Goal: Task Accomplishment & Management: Use online tool/utility

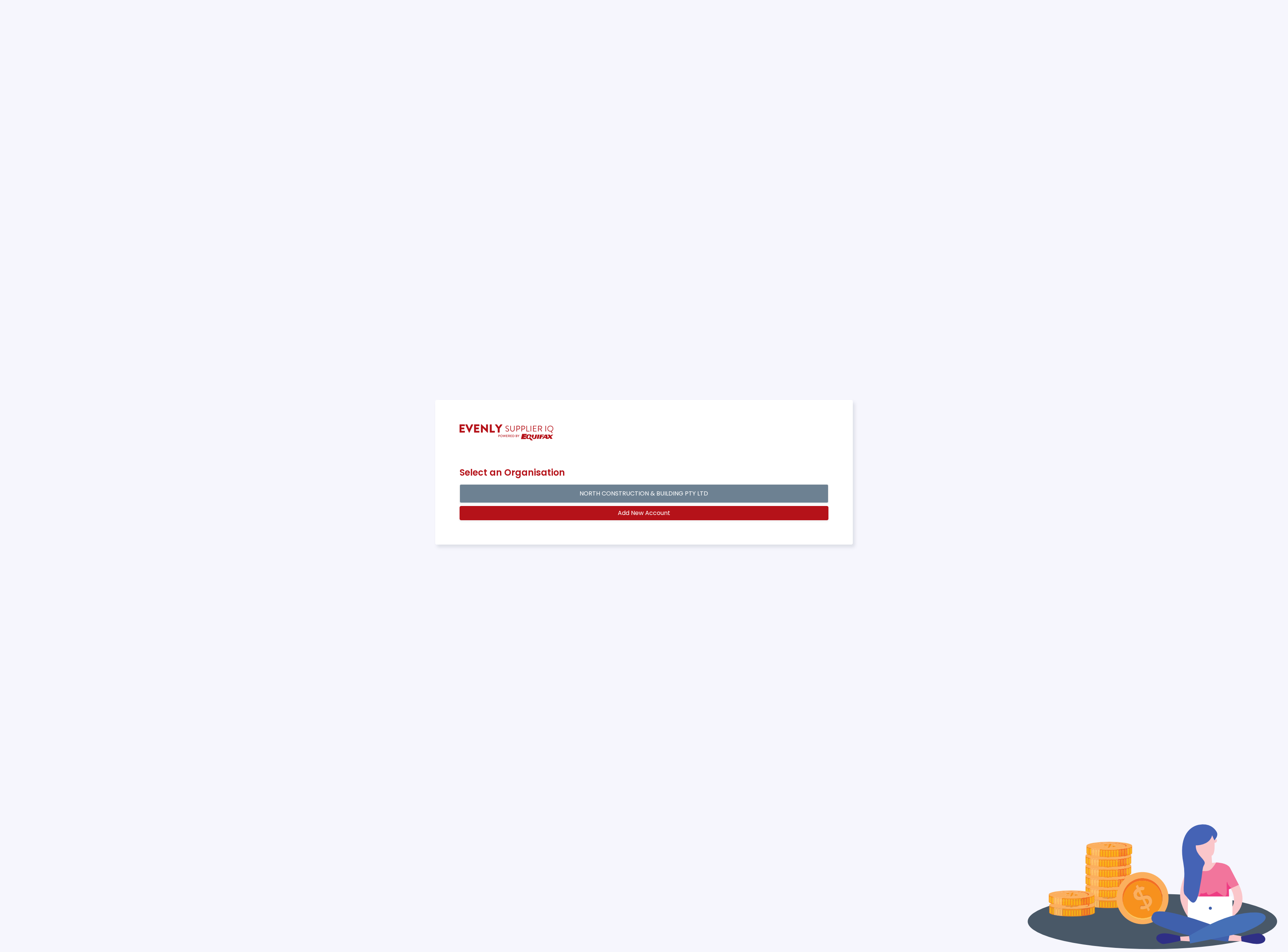
click at [616, 488] on button "NORTH CONSTRUCTION & BUILDING PTY LTD" at bounding box center [644, 494] width 368 height 18
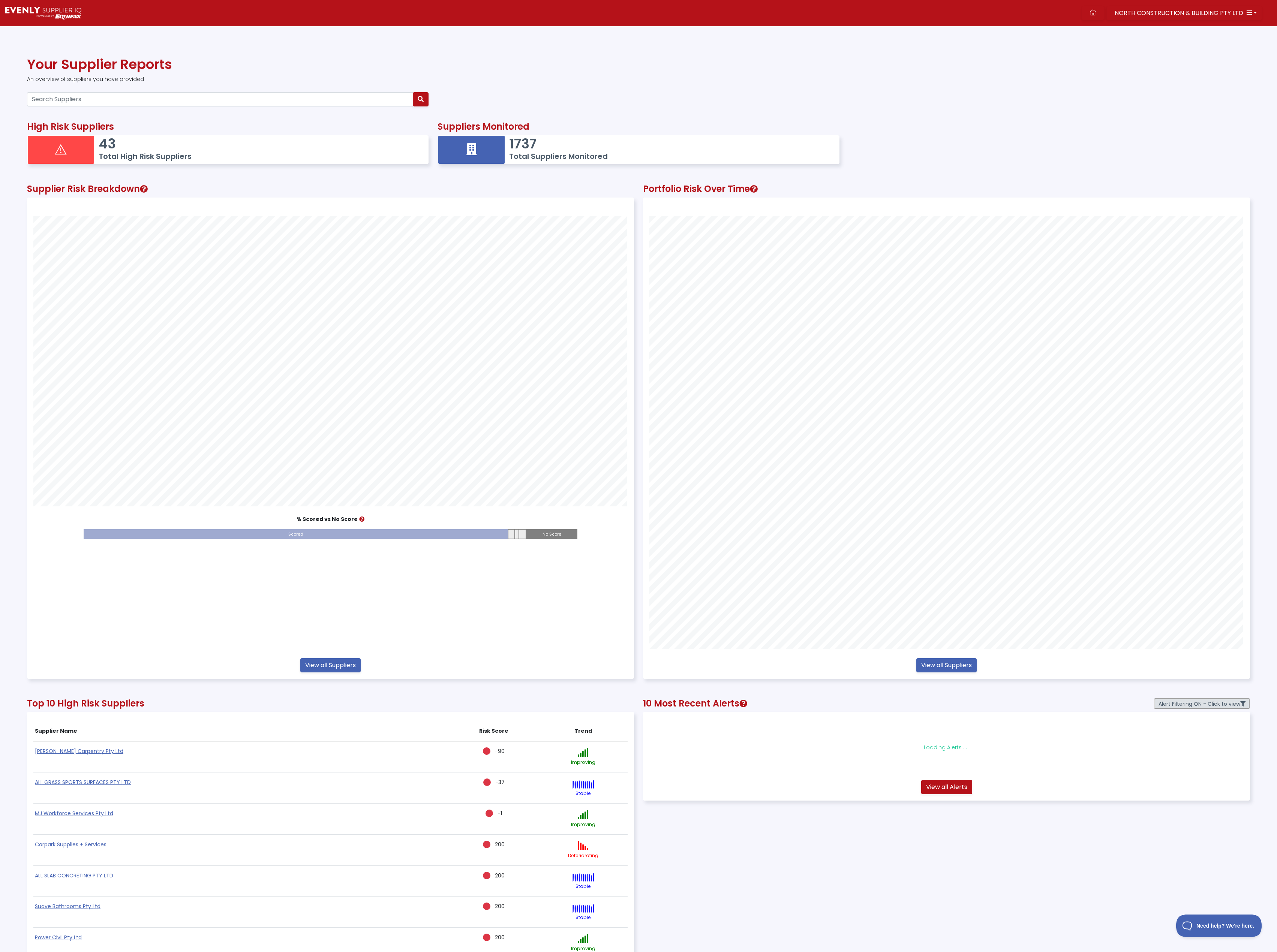
scroll to position [482, 605]
click at [1096, 11] on icon at bounding box center [1092, 12] width 6 height 6
click at [81, 102] on input "Search Suppliers" at bounding box center [220, 99] width 386 height 14
type input "dw decoration"
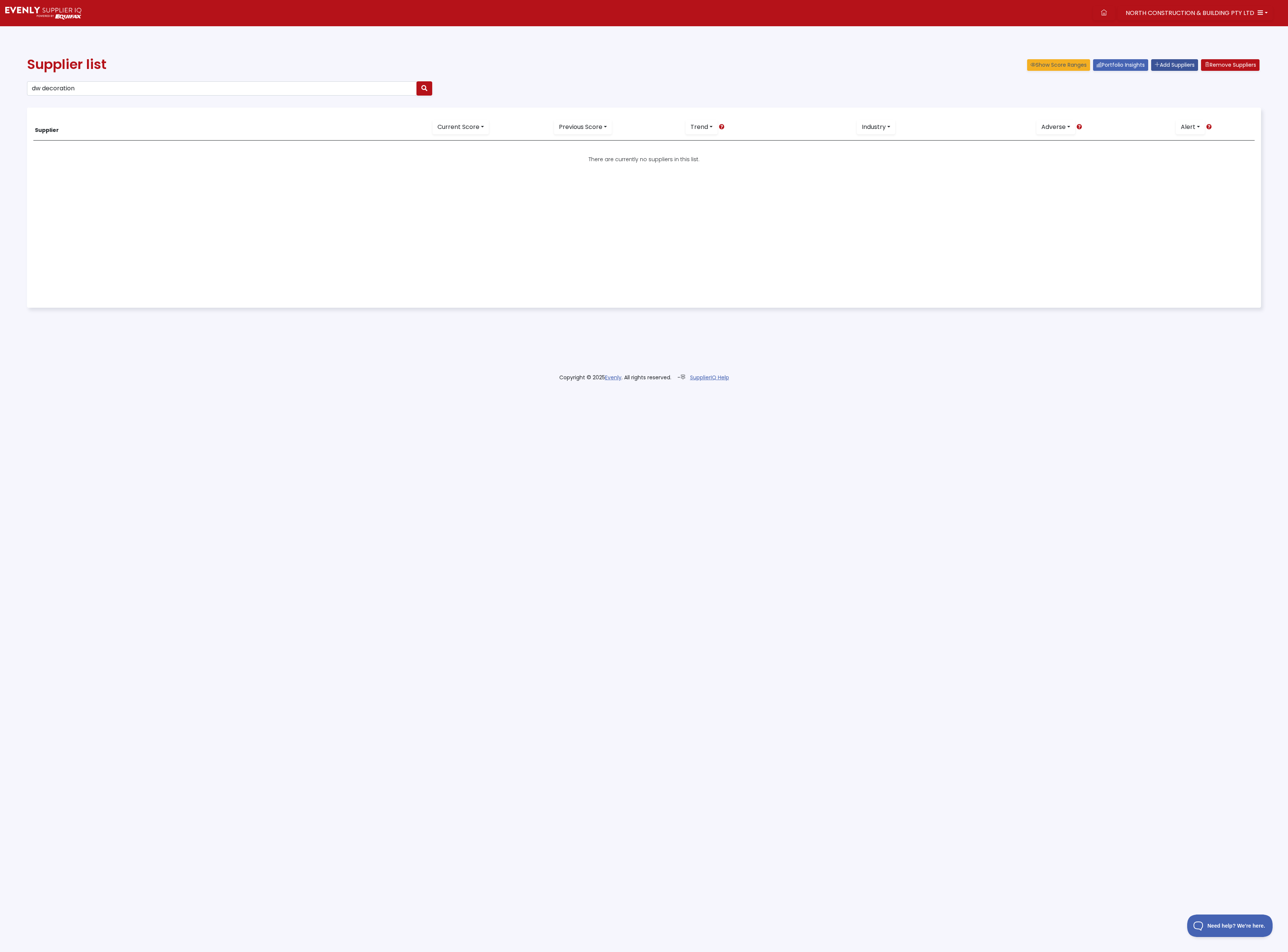
click at [1160, 63] on link "Add Suppliers" at bounding box center [1174, 64] width 47 height 12
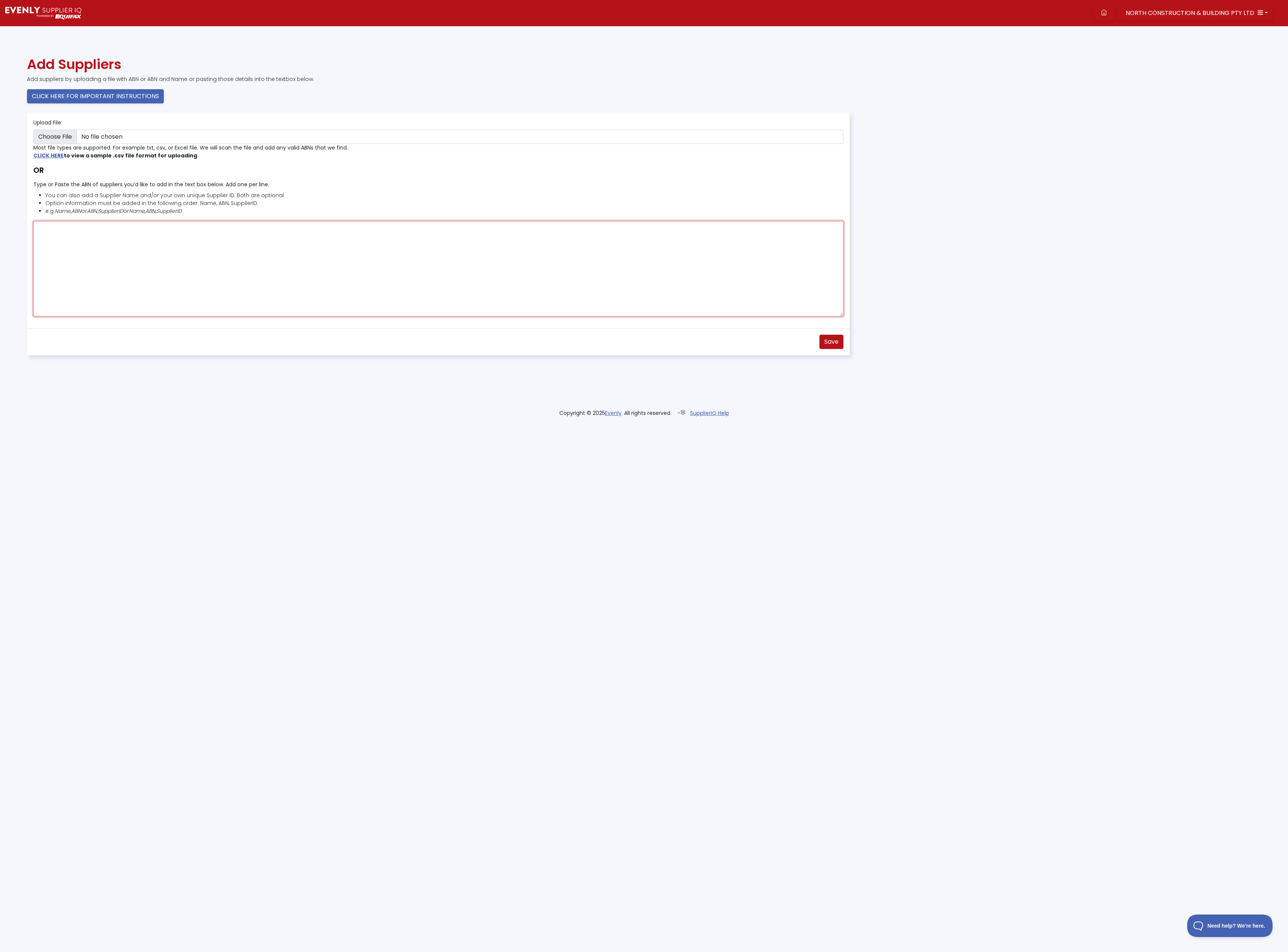
click at [64, 239] on textarea "Type or Paste the ABN of suppliers you’d like to add in the text box below. Add…" at bounding box center [438, 268] width 810 height 95
type textarea "31620619043"
click at [834, 340] on span "Save" at bounding box center [832, 342] width 14 height 8
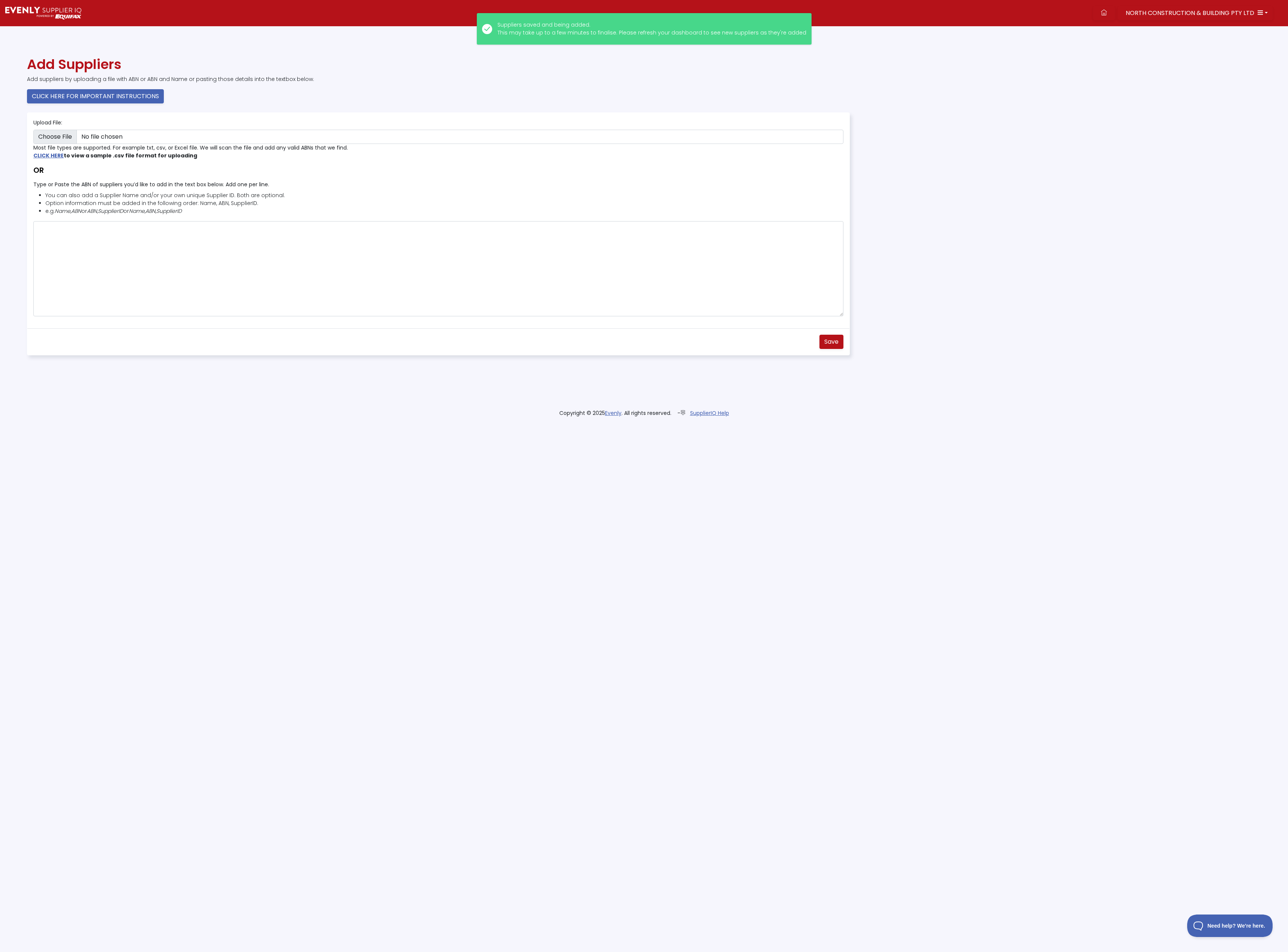
click at [26, 6] on img at bounding box center [43, 12] width 76 height 12
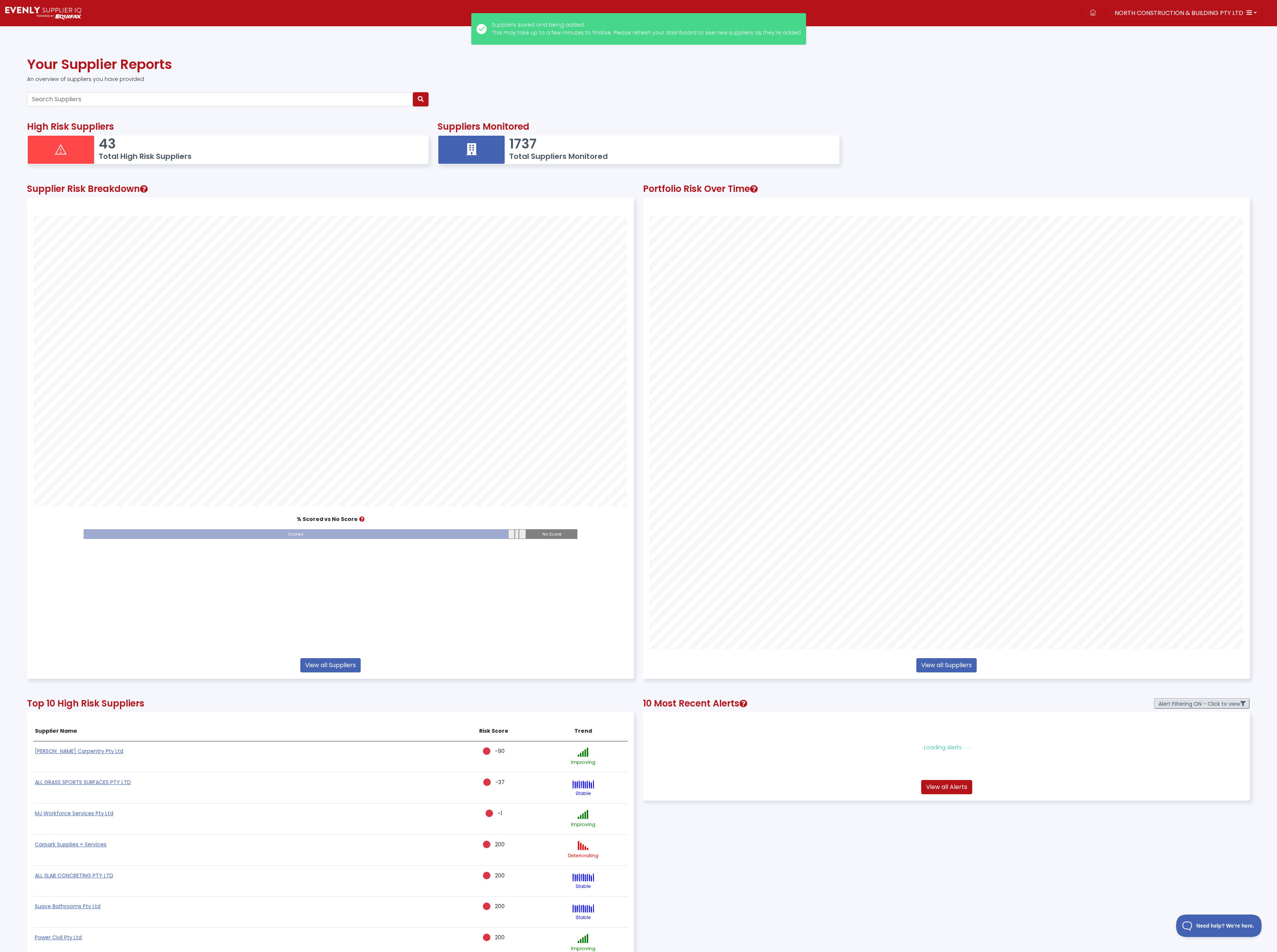
scroll to position [482, 605]
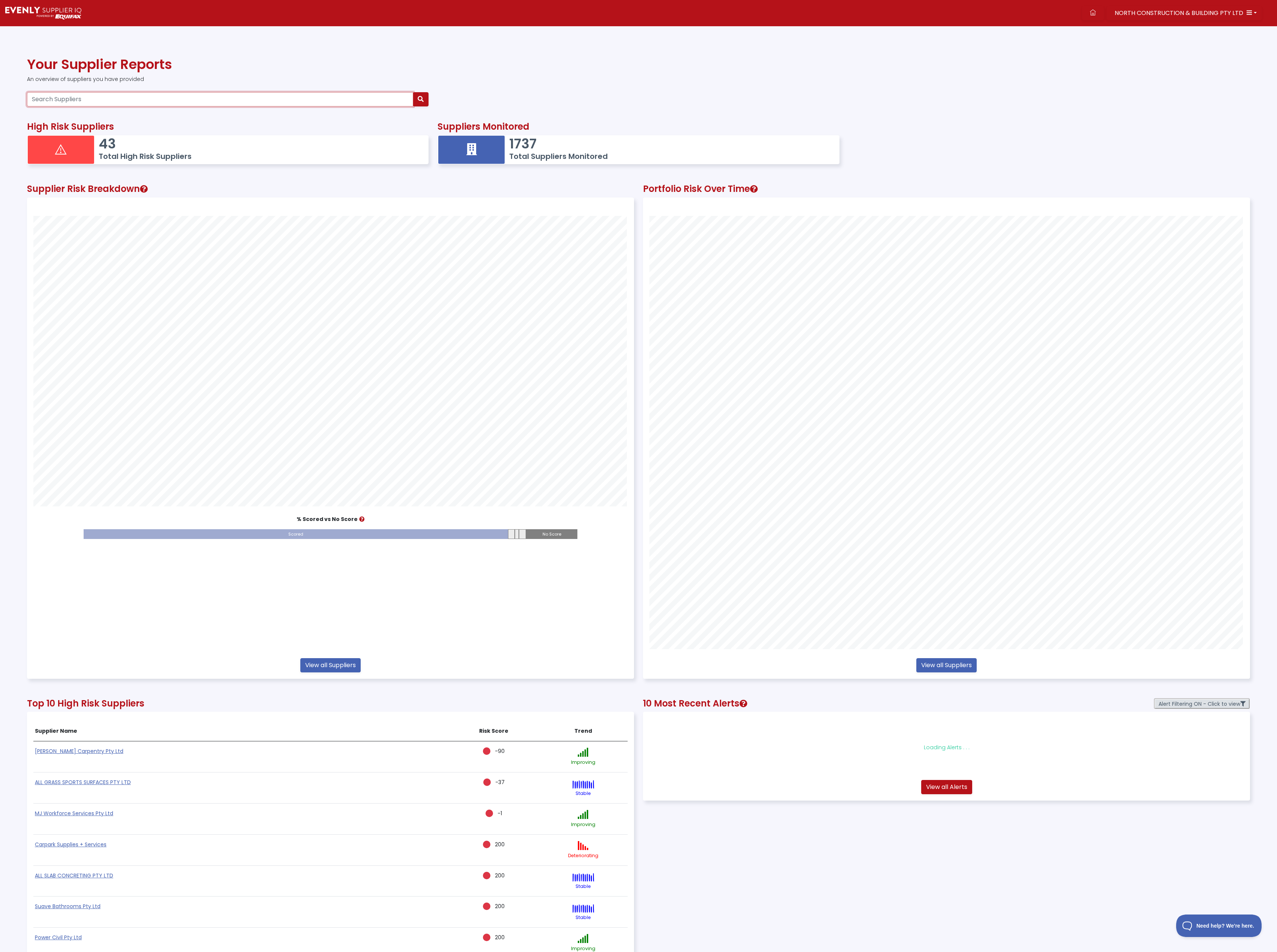
click at [126, 101] on input "Search Suppliers" at bounding box center [220, 99] width 386 height 14
type input "31620619043"
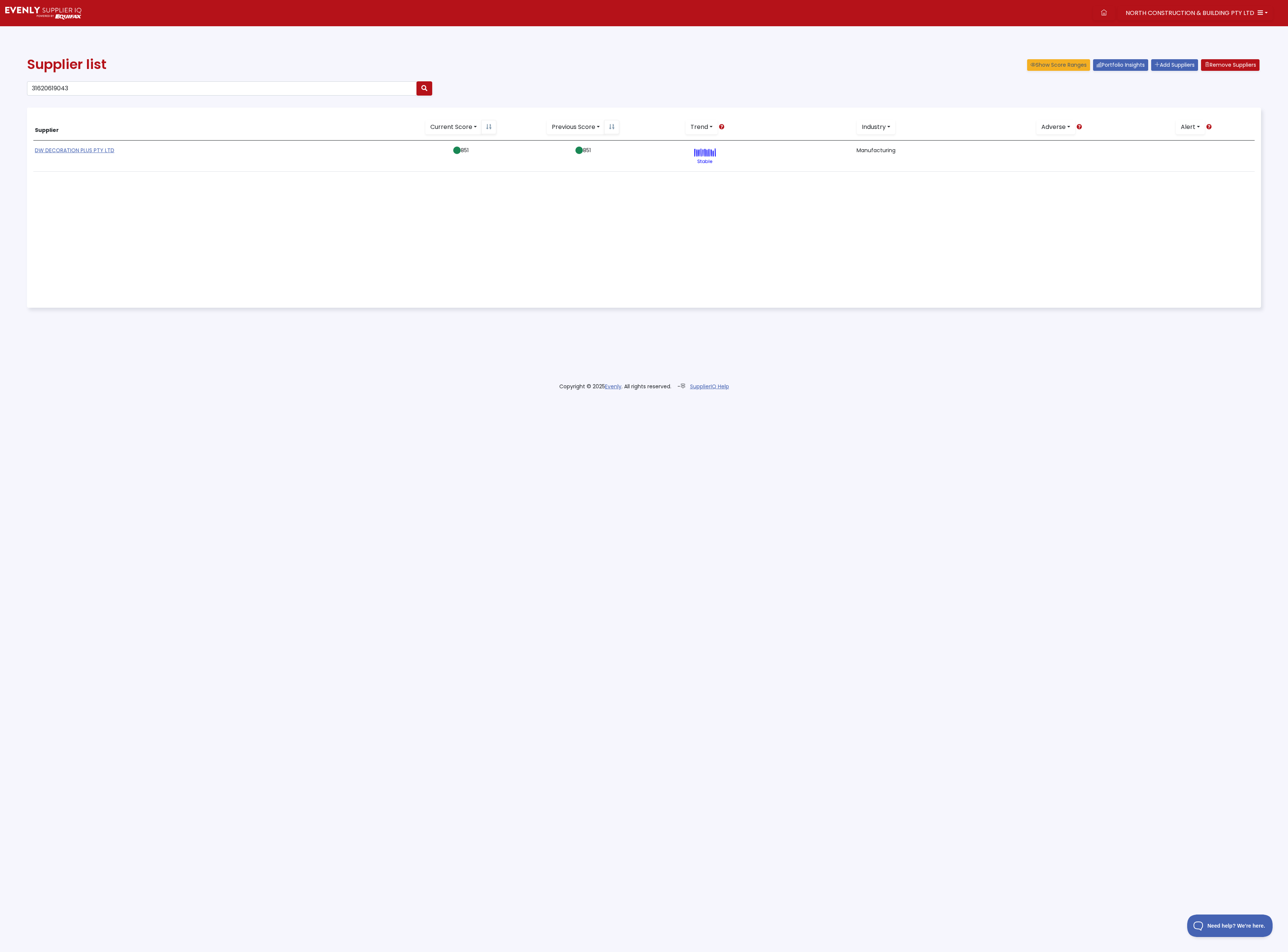
click at [98, 150] on link "DW DECORATION PLUS PTY LTD" at bounding box center [74, 150] width 80 height 8
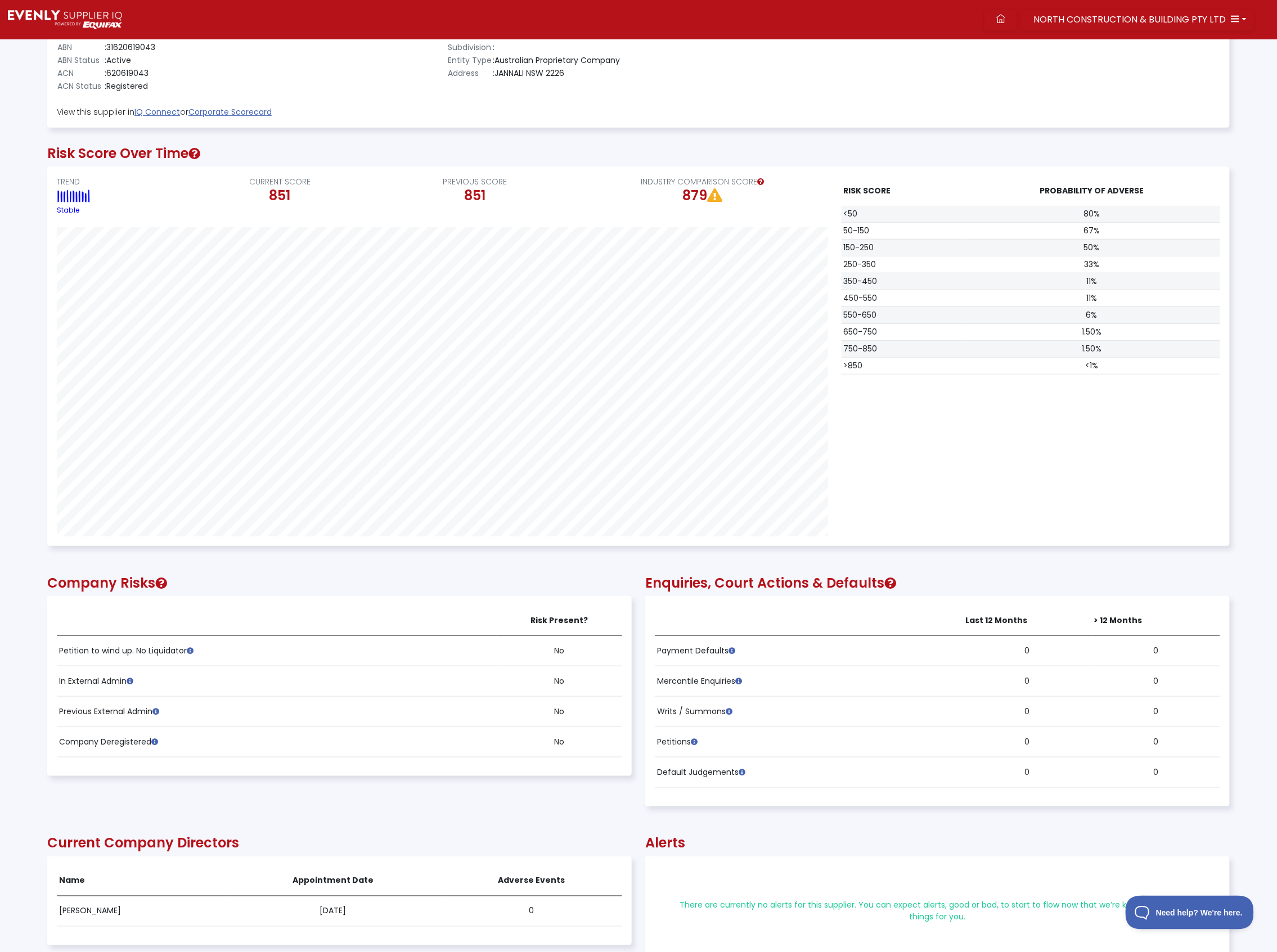
scroll to position [75, 0]
